Goal: Find specific page/section

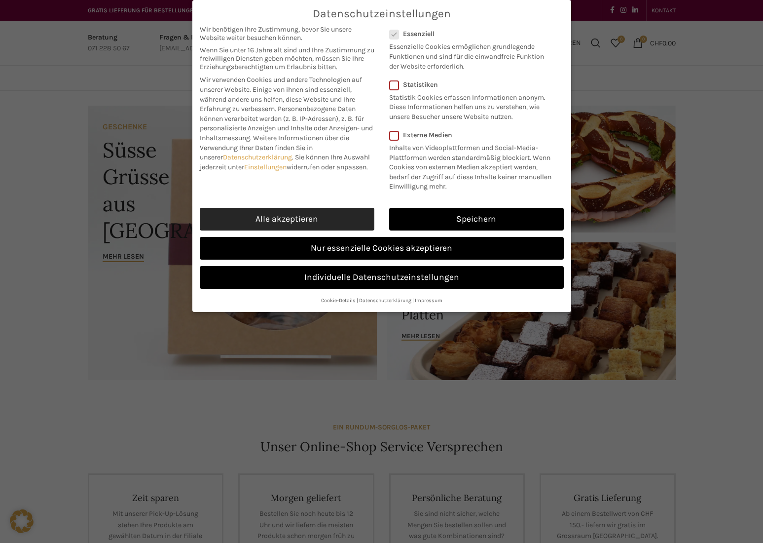
click at [315, 215] on link "Alle akzeptieren" at bounding box center [287, 219] width 175 height 23
checkbox input "true"
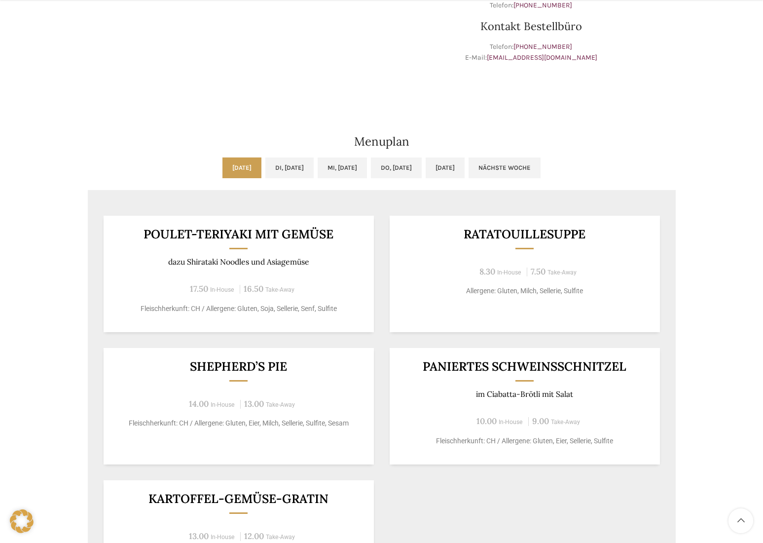
scroll to position [395, 0]
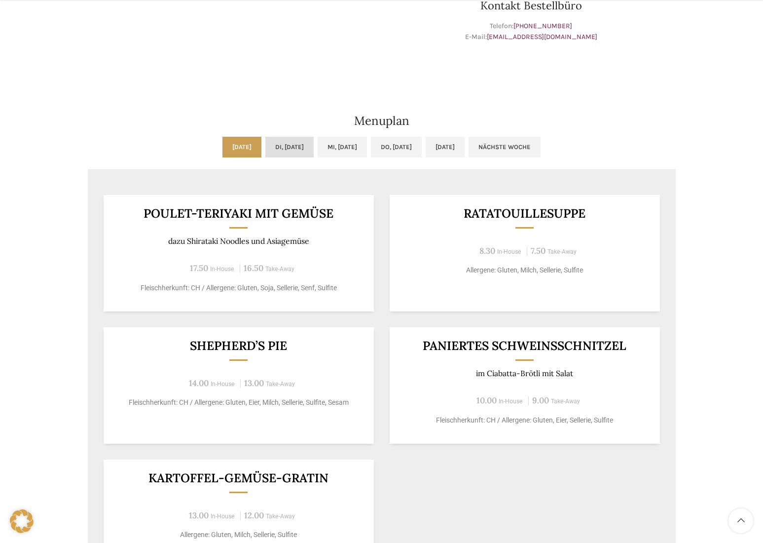
click at [274, 148] on link "Di, 23.09.2025" at bounding box center [289, 147] width 48 height 21
